Goal: Information Seeking & Learning: Compare options

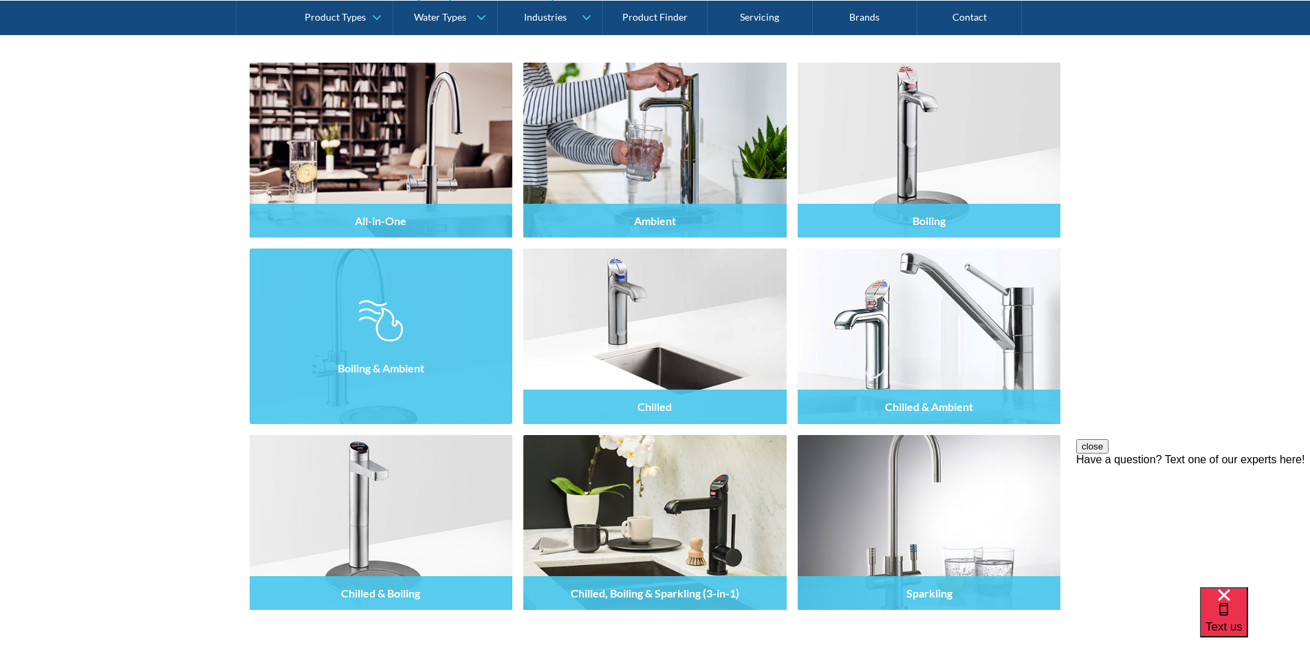
click at [393, 327] on img at bounding box center [381, 320] width 44 height 41
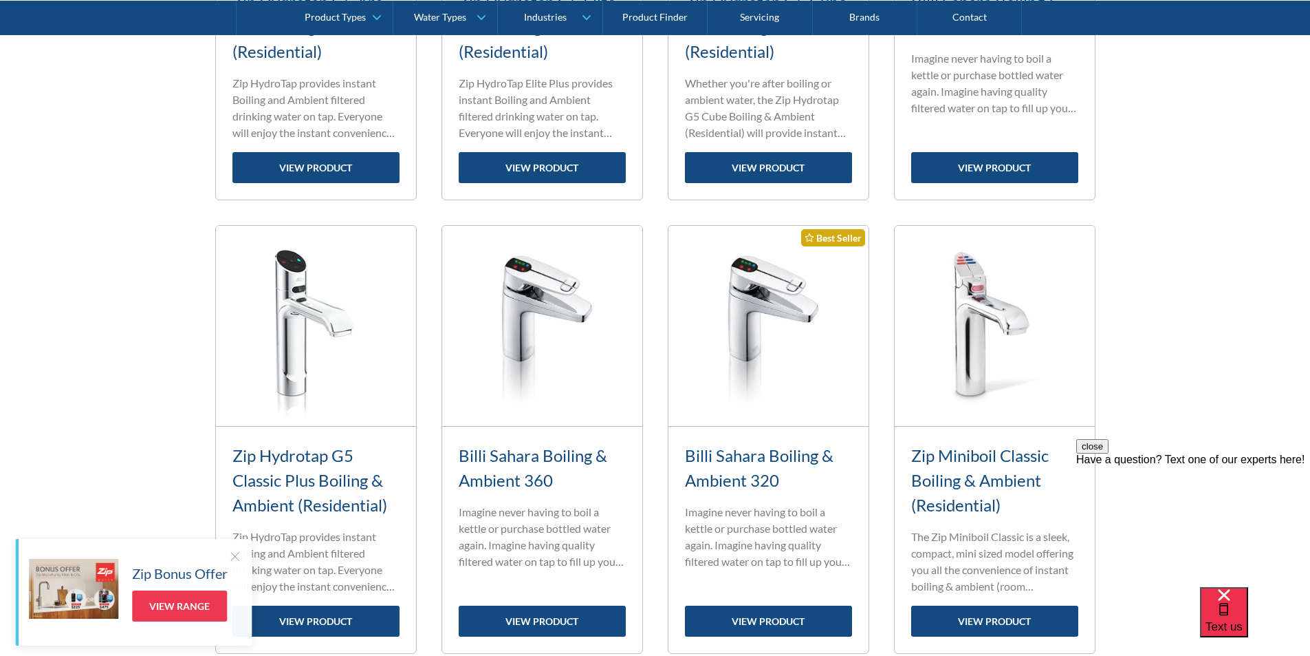
scroll to position [1376, 0]
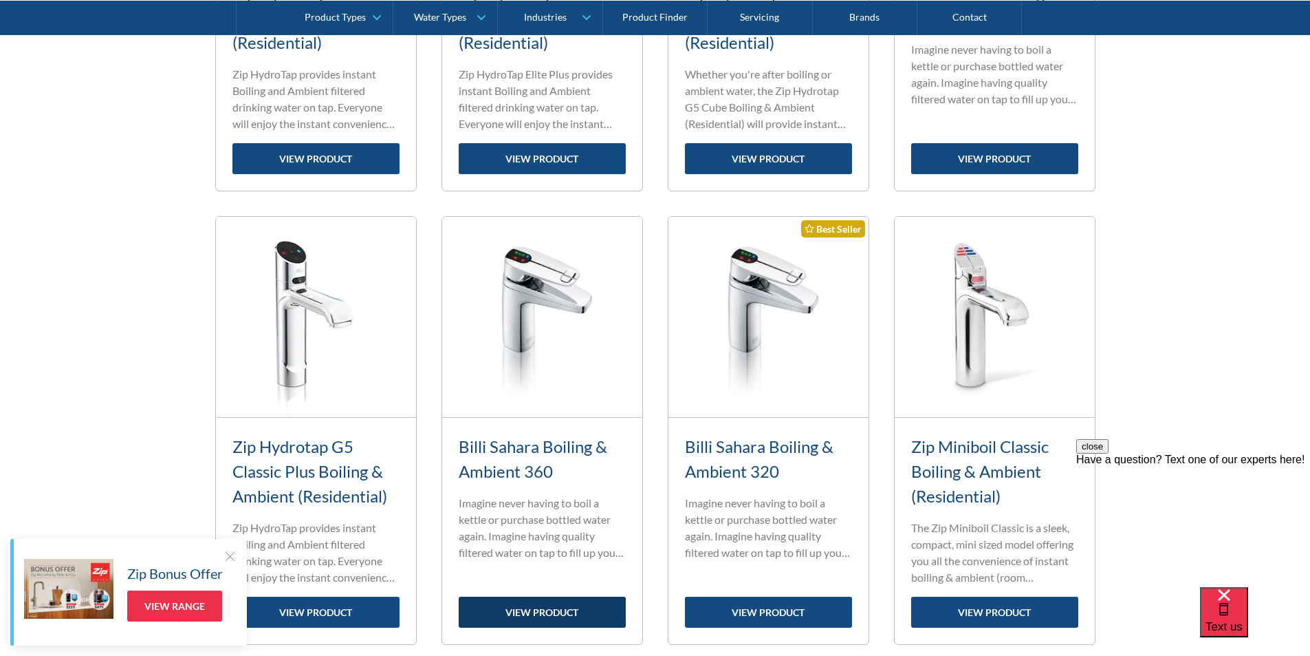
click at [548, 609] on link "view product" at bounding box center [542, 611] width 167 height 31
click at [526, 447] on link "Billi Sahara Boiling & Ambient 360" at bounding box center [533, 458] width 149 height 45
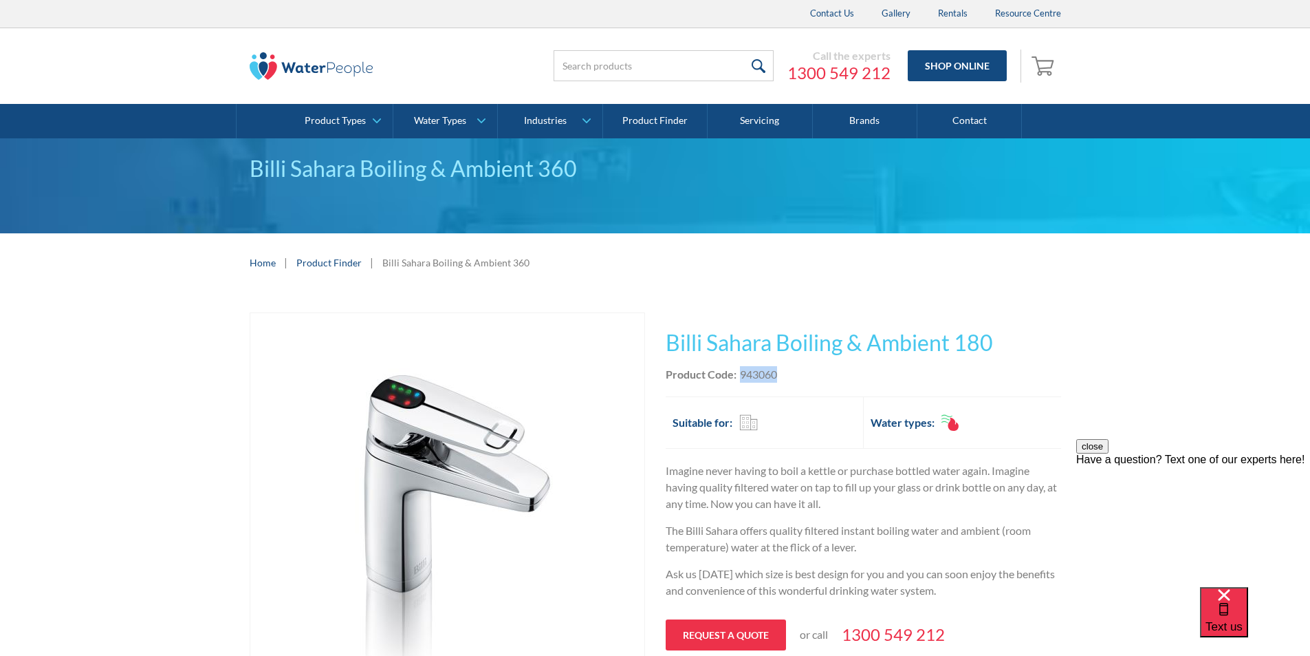
drag, startPoint x: 786, startPoint y: 372, endPoint x: 741, endPoint y: 373, distance: 45.4
click at [741, 373] on div "Product Code: 943060" at bounding box center [864, 374] width 396 height 17
copy div "943060"
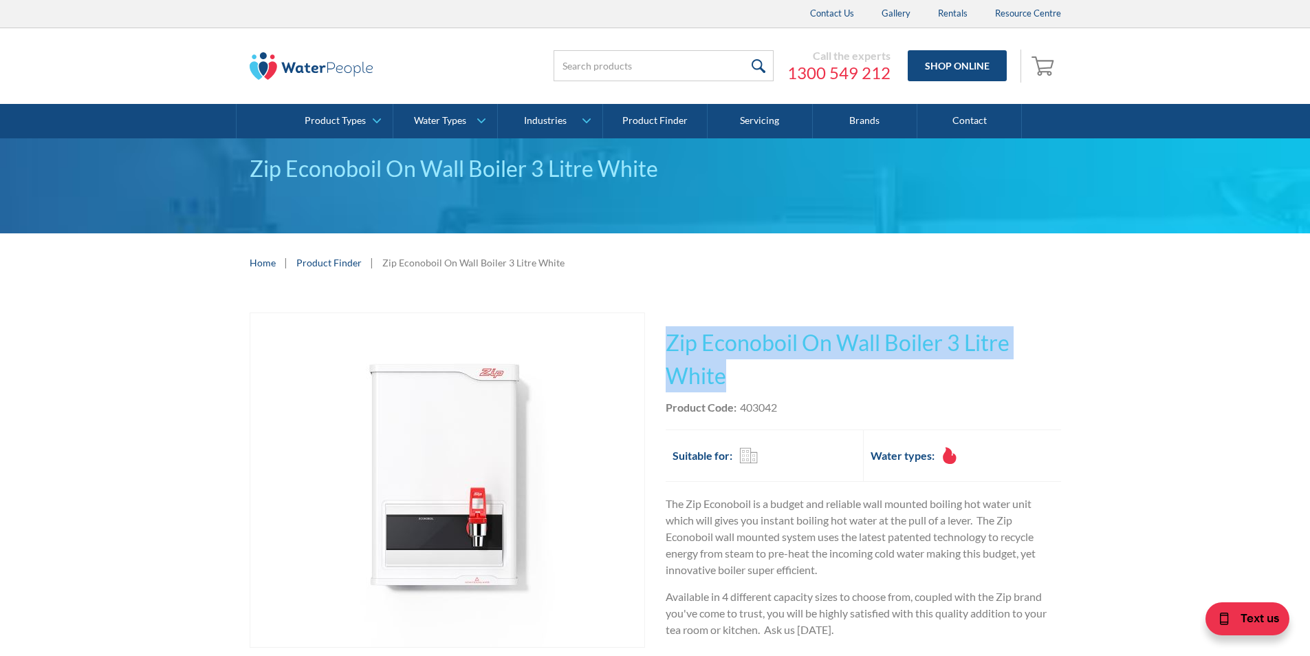
drag, startPoint x: 726, startPoint y: 376, endPoint x: 665, endPoint y: 338, distance: 71.6
click at [666, 338] on h1 "Zip Econoboil On Wall Boiler 3 Litre White" at bounding box center [864, 359] width 396 height 66
copy h1 "Zip Econoboil On Wall Boiler 3 Litre White"
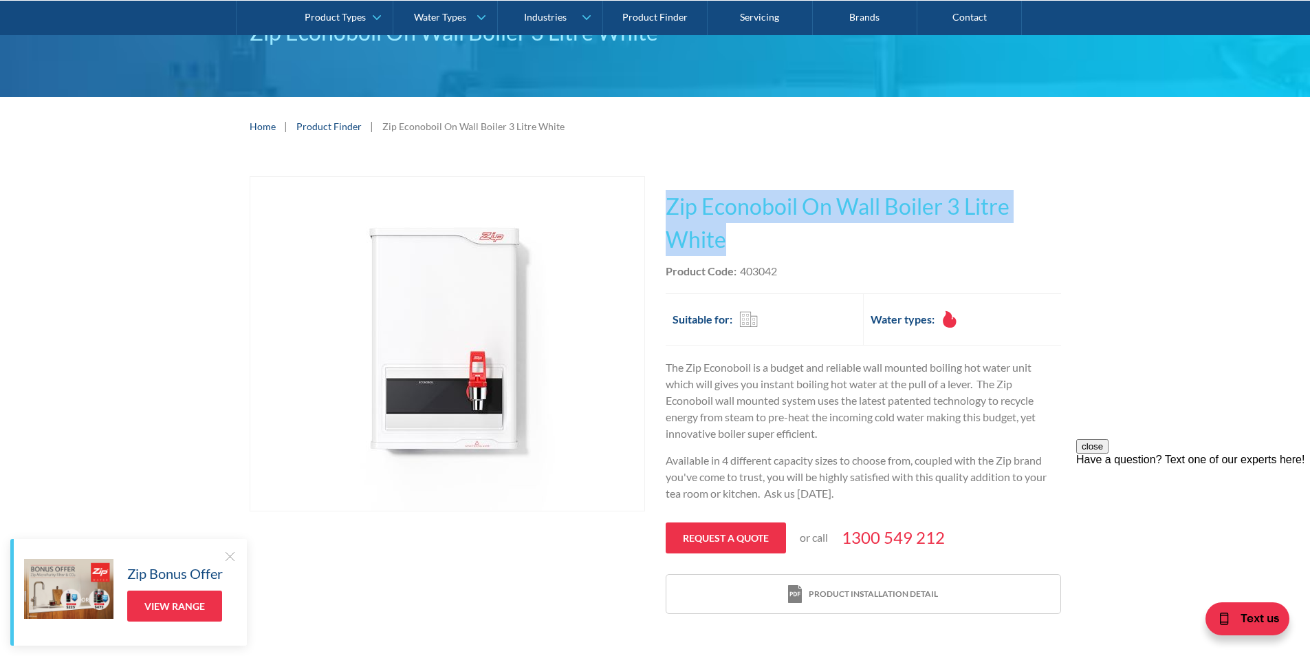
scroll to position [138, 0]
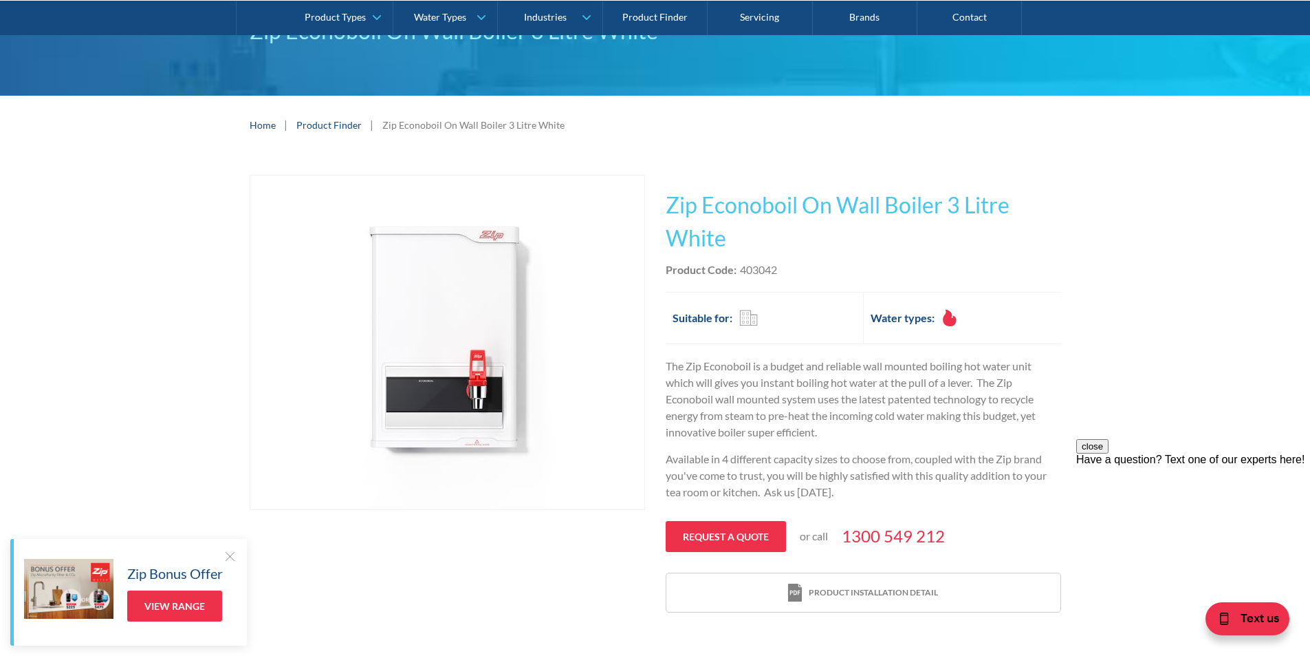
click at [785, 269] on div "Product Code: 403042" at bounding box center [864, 269] width 396 height 17
drag, startPoint x: 785, startPoint y: 269, endPoint x: 753, endPoint y: 267, distance: 31.7
click at [753, 267] on div "Product Code: 403042" at bounding box center [864, 269] width 396 height 17
copy div "403042"
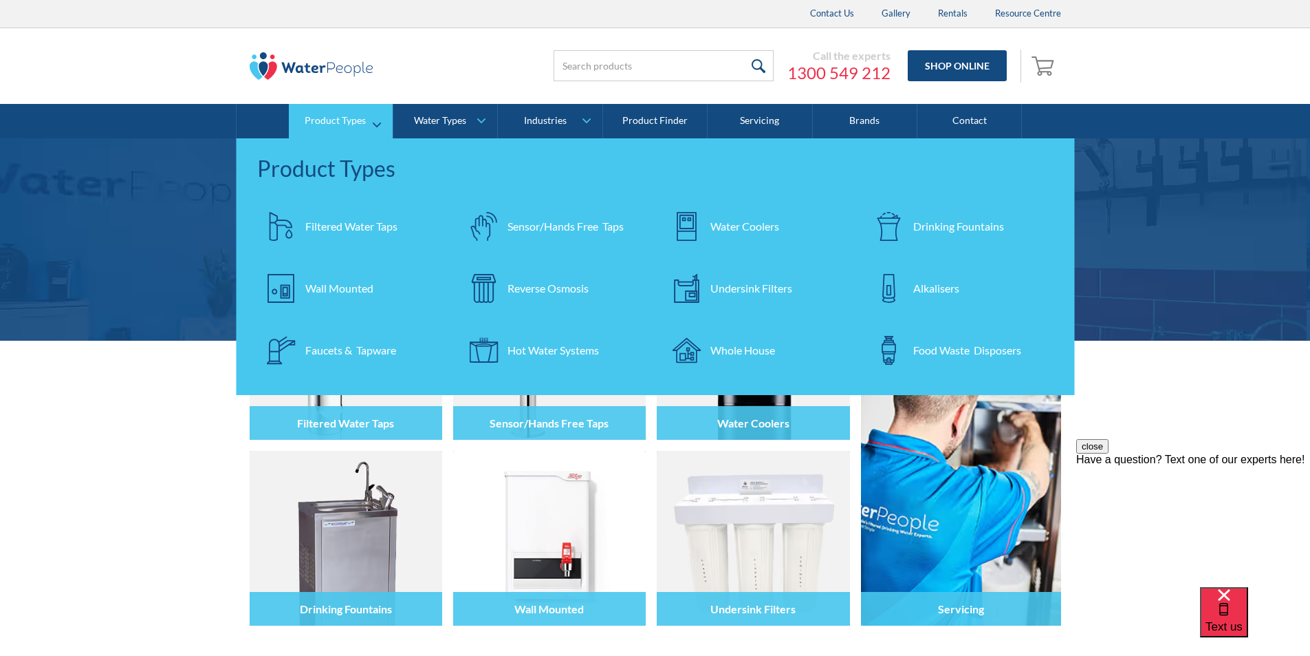
click at [924, 227] on div "Drinking Fountains" at bounding box center [959, 226] width 91 height 17
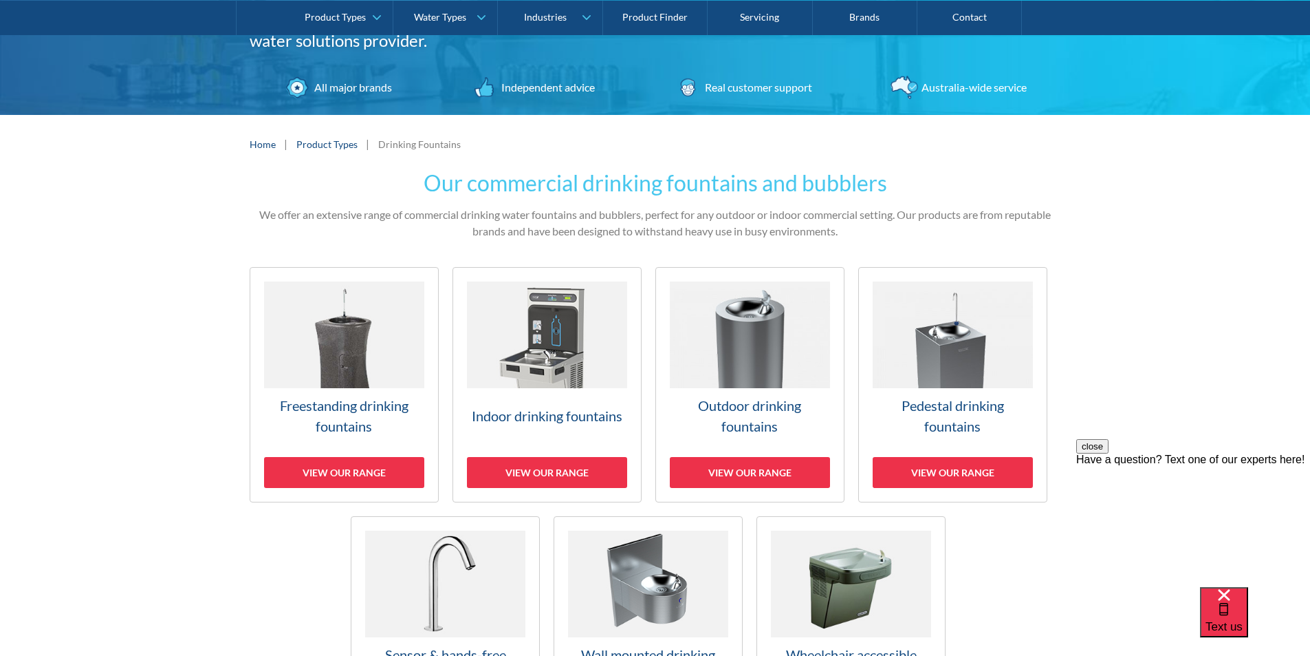
scroll to position [275, 0]
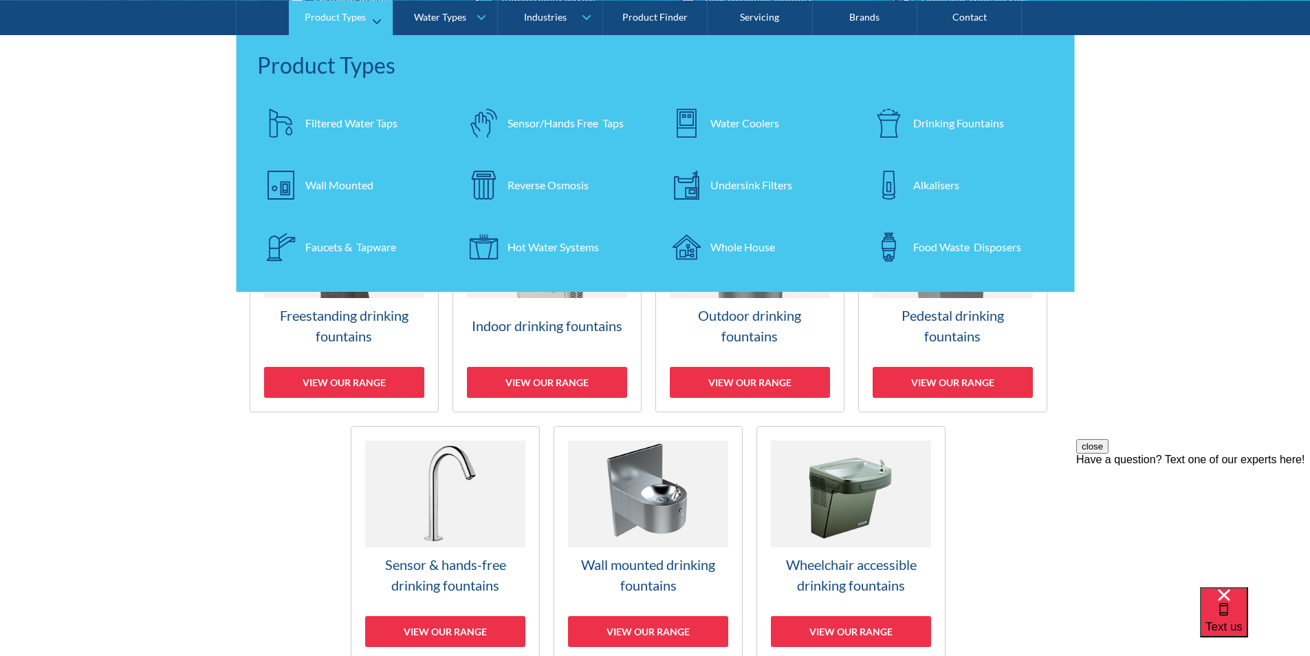
click at [340, 119] on div "Filtered Water Taps" at bounding box center [351, 122] width 92 height 17
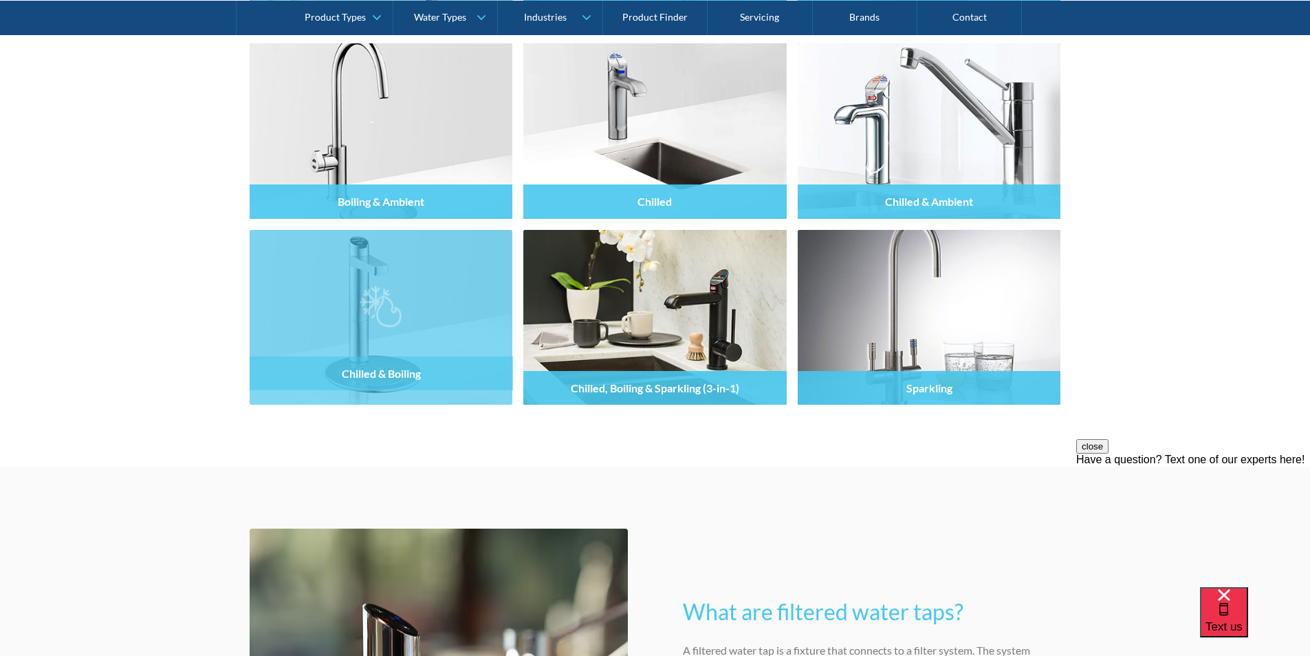
scroll to position [1445, 0]
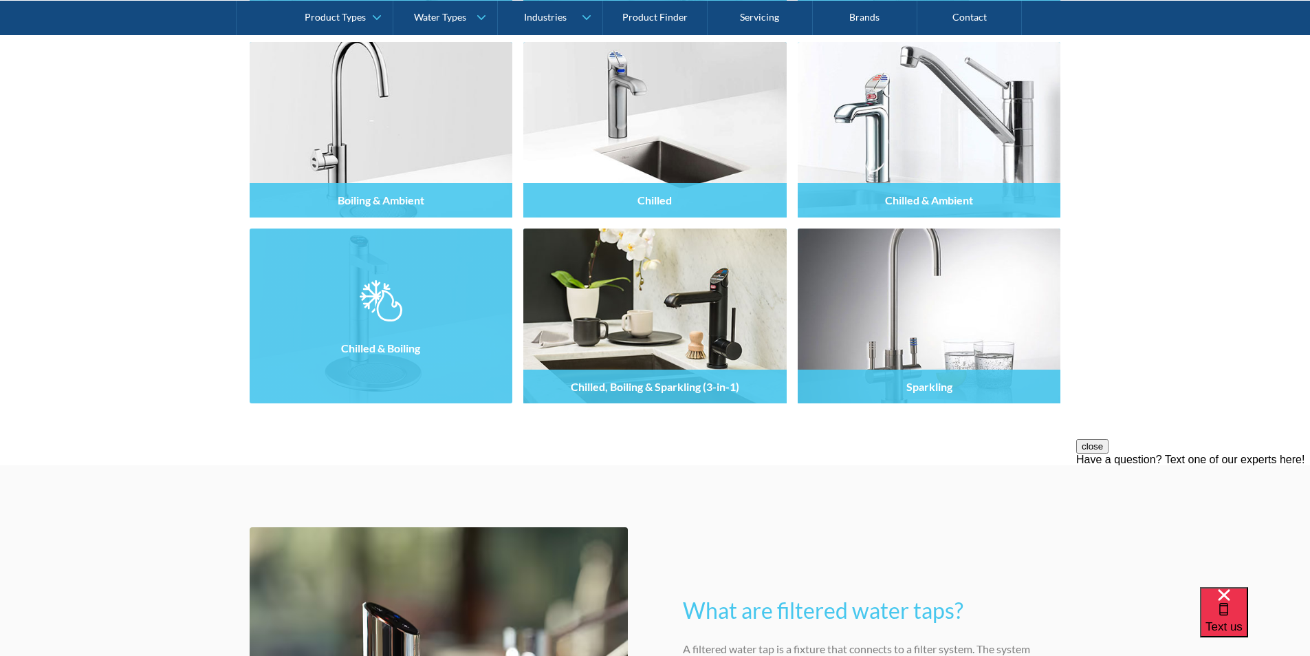
click at [381, 319] on img at bounding box center [381, 300] width 42 height 41
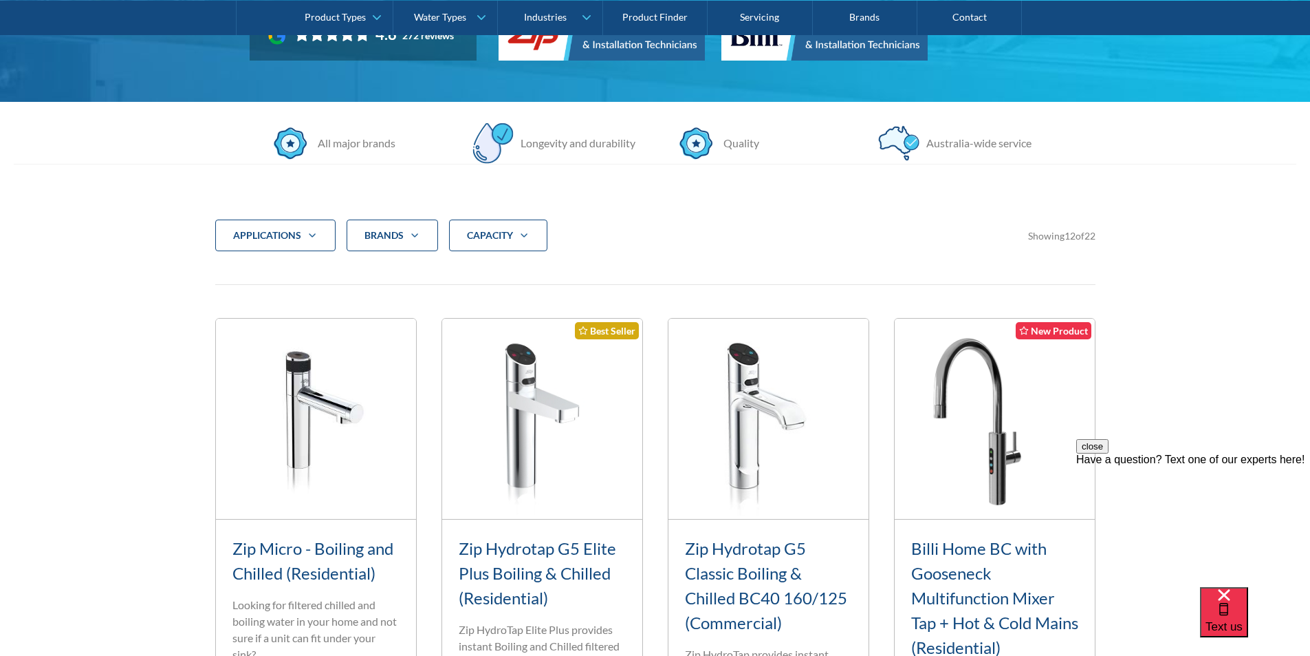
scroll to position [413, 0]
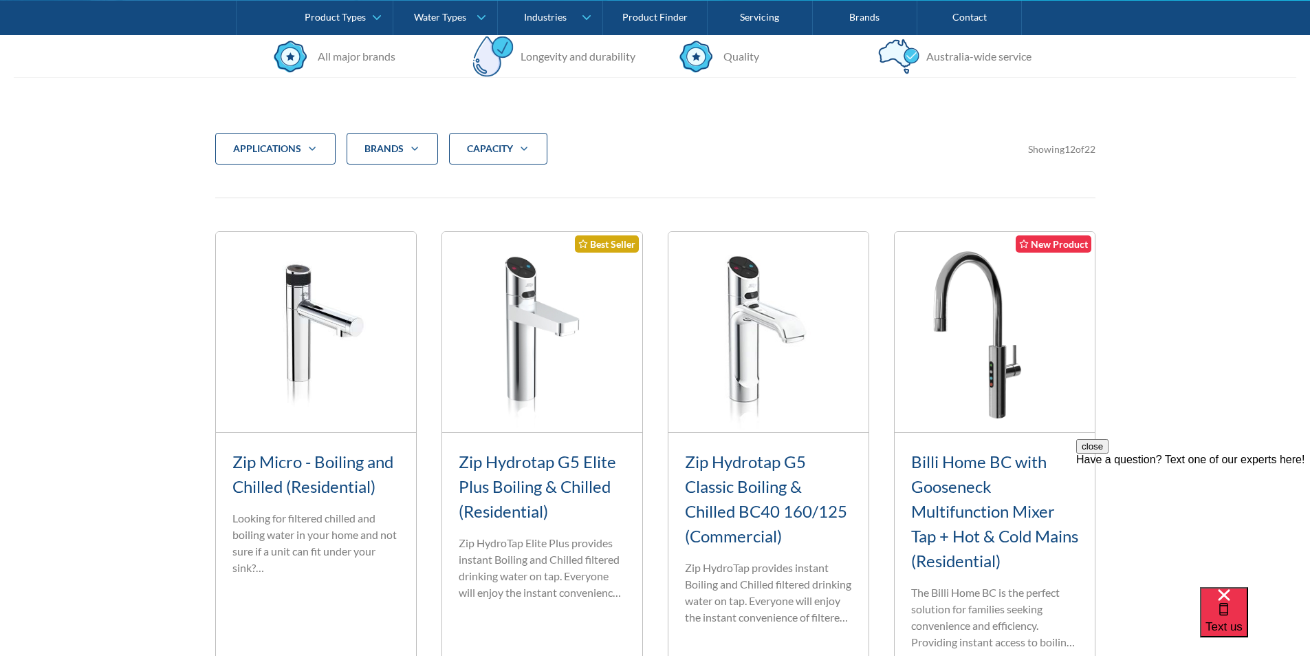
click at [529, 378] on img at bounding box center [542, 332] width 200 height 200
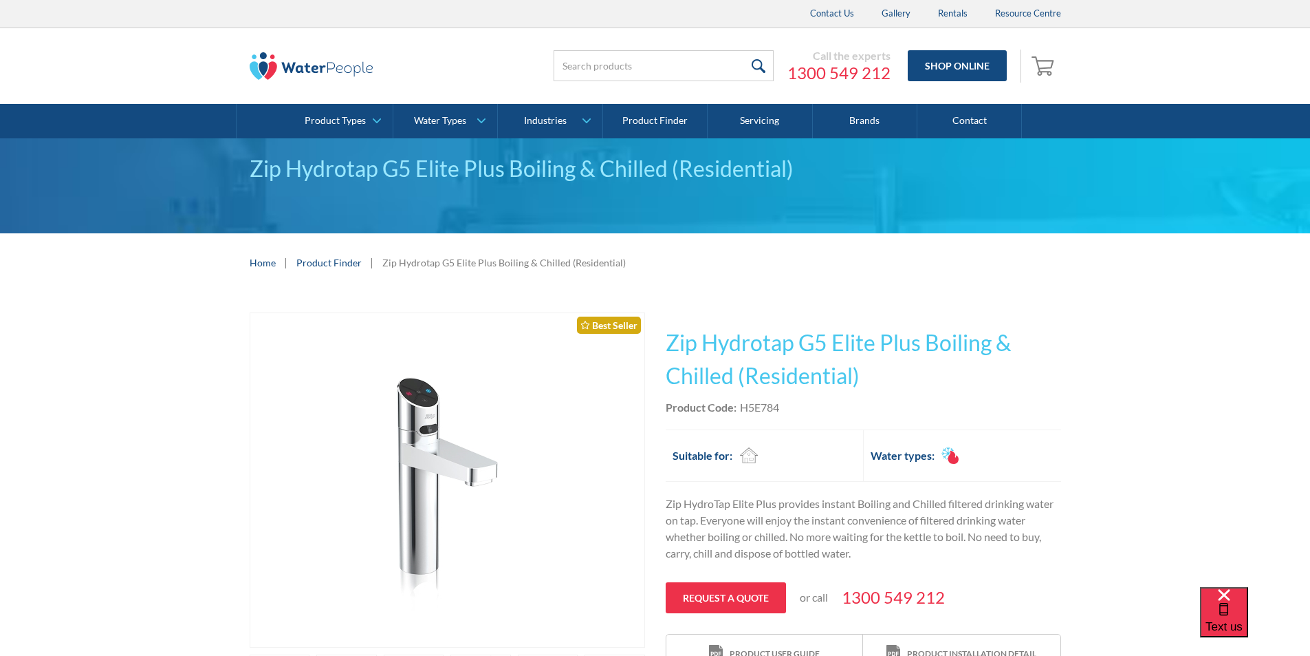
click at [788, 406] on div "Product Code: H5E784" at bounding box center [864, 407] width 396 height 17
drag, startPoint x: 788, startPoint y: 406, endPoint x: 754, endPoint y: 404, distance: 33.8
click at [754, 404] on div "Product Code: H5E784" at bounding box center [864, 407] width 396 height 17
copy div "H5E784"
